Goal: Information Seeking & Learning: Check status

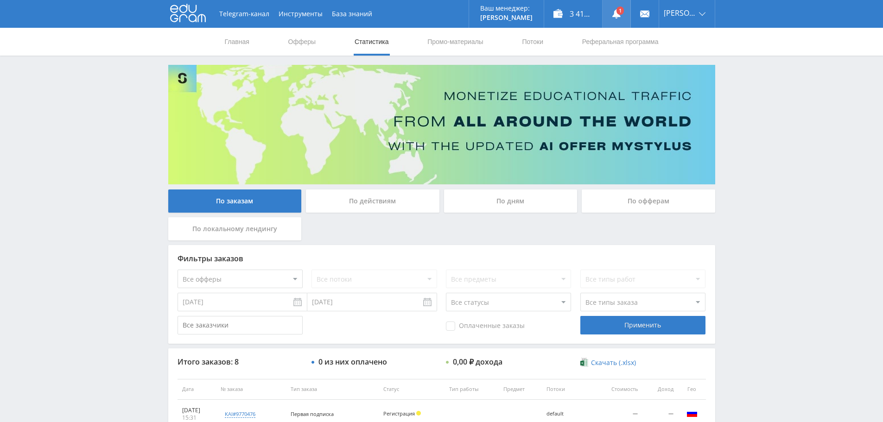
click at [623, 9] on link at bounding box center [617, 14] width 28 height 28
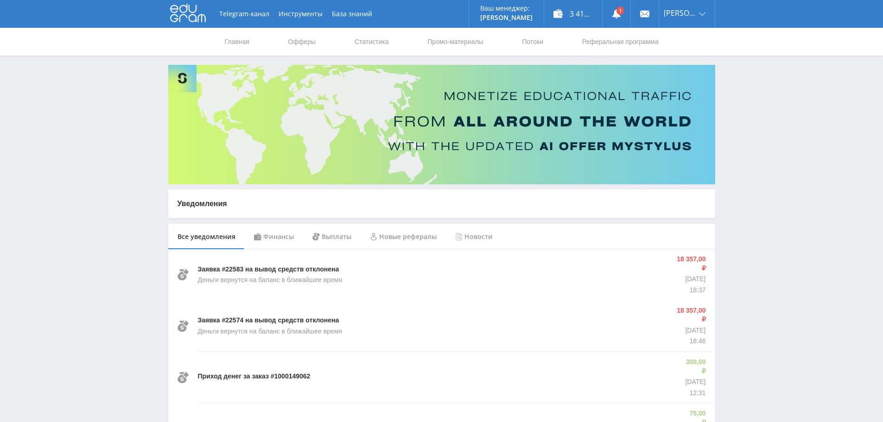
click at [272, 238] on div "Финансы" at bounding box center [274, 237] width 58 height 26
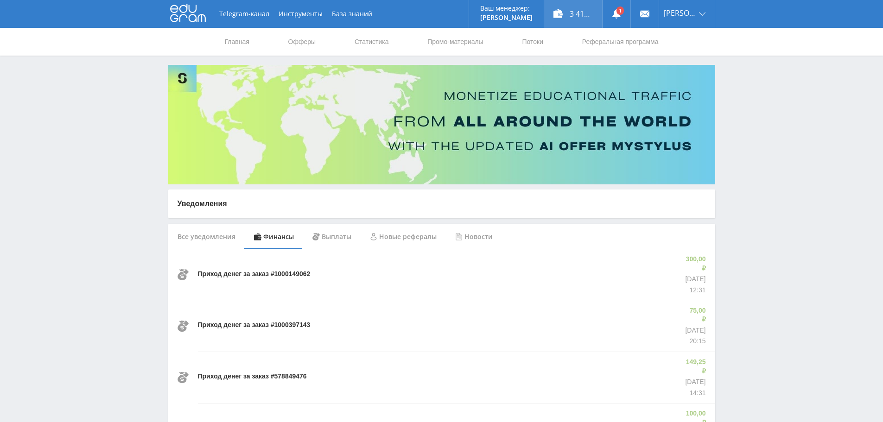
click at [572, 11] on div "3 417,25 ₽" at bounding box center [573, 14] width 58 height 28
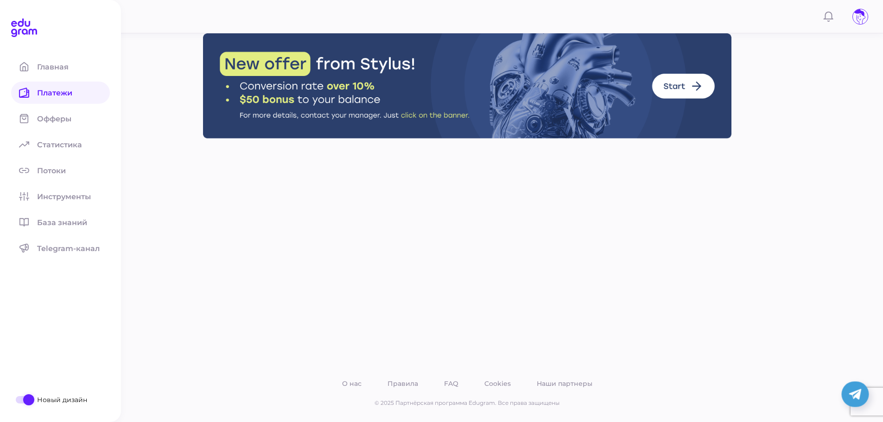
click at [25, 98] on span at bounding box center [24, 93] width 26 height 22
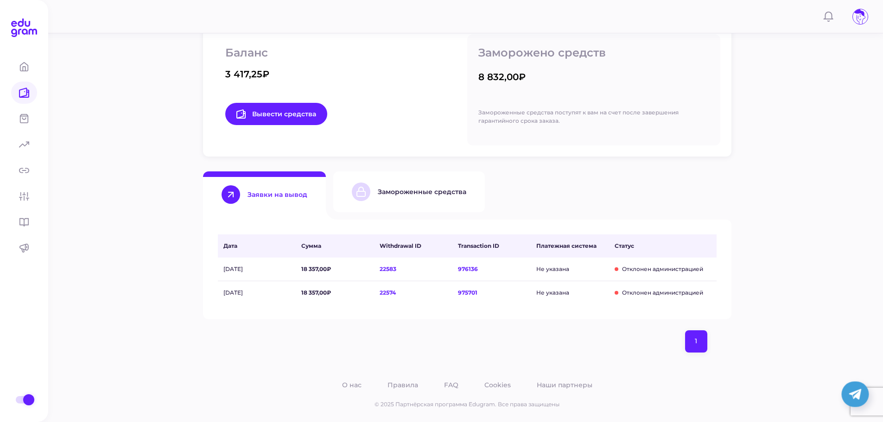
scroll to position [159, 0]
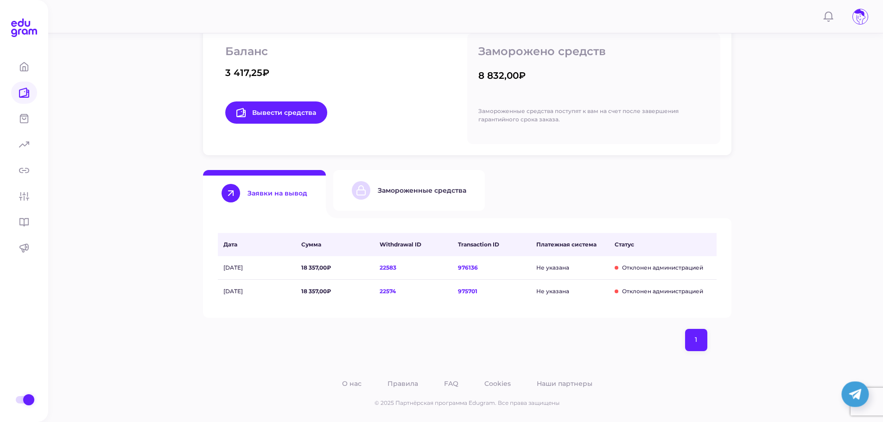
click at [423, 193] on div "Замороженные средства" at bounding box center [422, 190] width 89 height 8
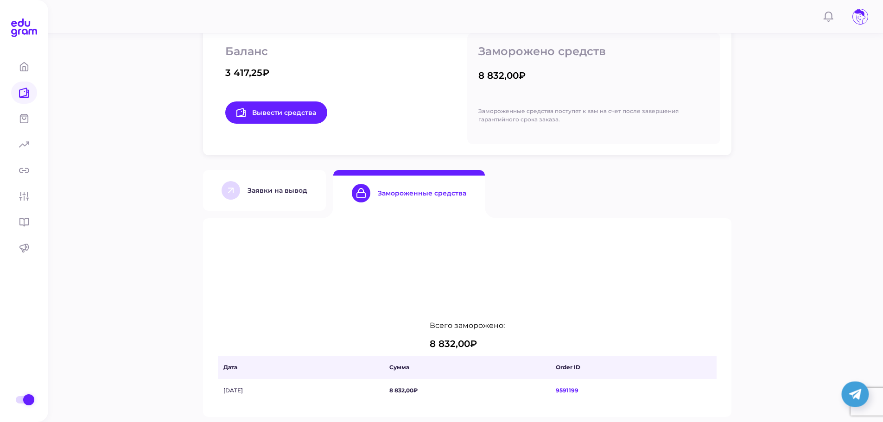
click at [446, 387] on span "8 832,00₽" at bounding box center [469, 391] width 161 height 8
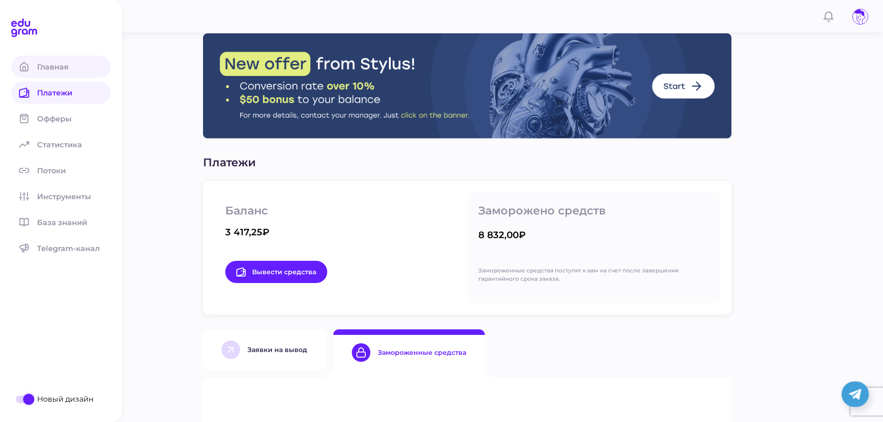
click at [44, 69] on span "Главная" at bounding box center [58, 67] width 43 height 9
